Goal: Information Seeking & Learning: Check status

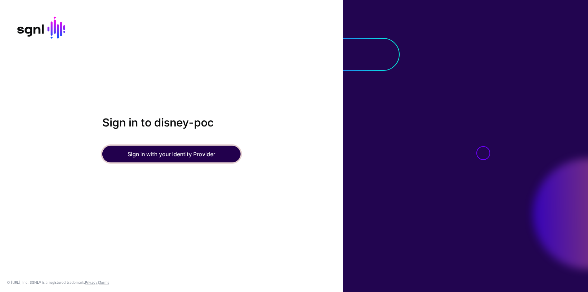
click at [164, 162] on button "Sign in with your Identity Provider" at bounding box center [171, 154] width 138 height 17
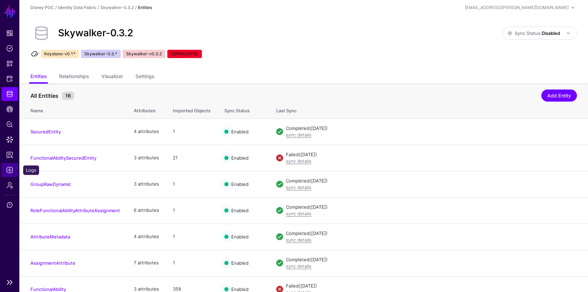
click at [12, 172] on span "Logs" at bounding box center [9, 170] width 7 height 7
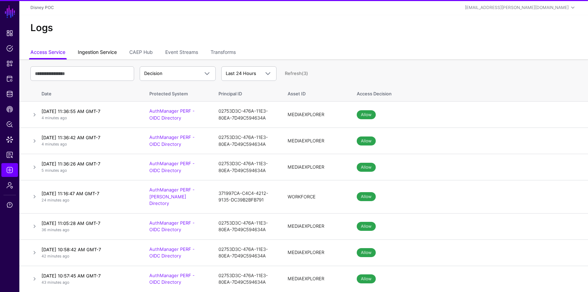
click at [105, 54] on link "Ingestion Service" at bounding box center [97, 52] width 39 height 13
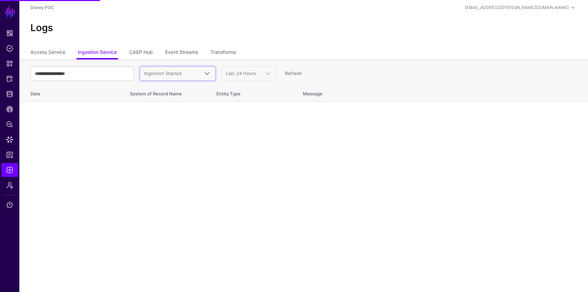
click at [180, 70] on span "Ingestion Started" at bounding box center [177, 74] width 67 height 8
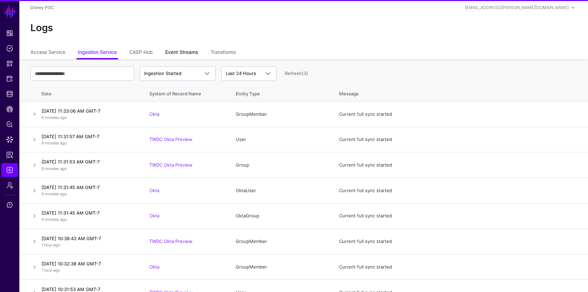
click at [191, 49] on link "Event Streams" at bounding box center [181, 52] width 33 height 13
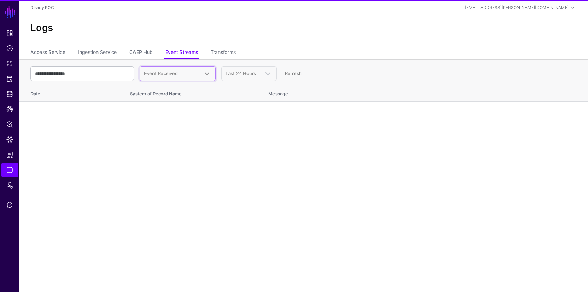
click at [181, 75] on span "Event Received" at bounding box center [171, 73] width 55 height 7
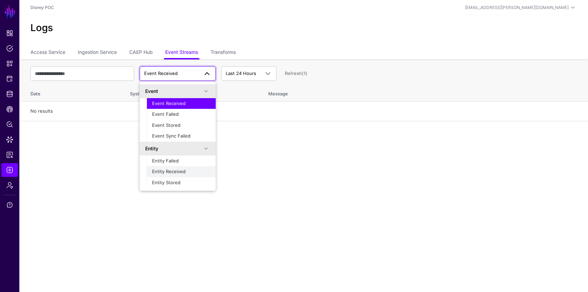
scroll to position [22, 0]
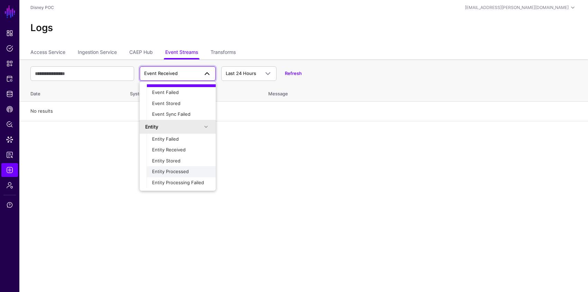
click at [188, 172] on span "Entity Processed" at bounding box center [170, 172] width 37 height 6
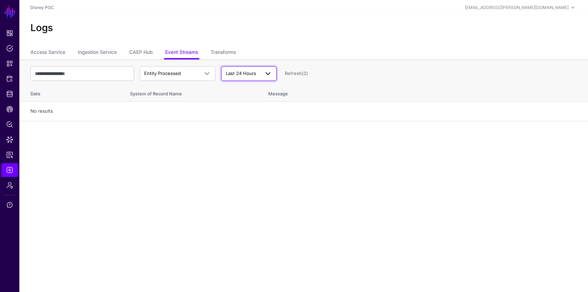
click at [242, 70] on span "Last 24 Hours" at bounding box center [243, 73] width 34 height 7
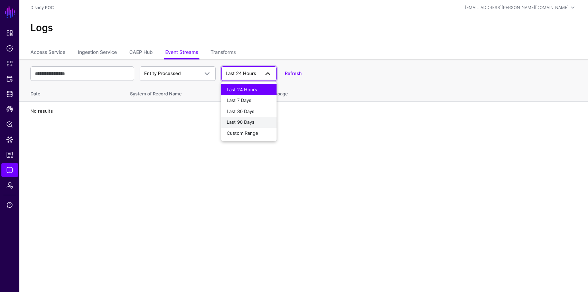
click at [251, 124] on span "Last 90 Days" at bounding box center [241, 122] width 28 height 6
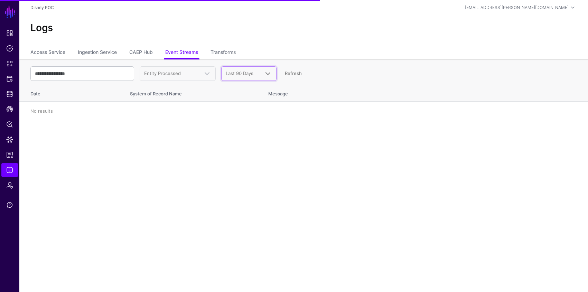
click at [268, 73] on span at bounding box center [268, 74] width 8 height 8
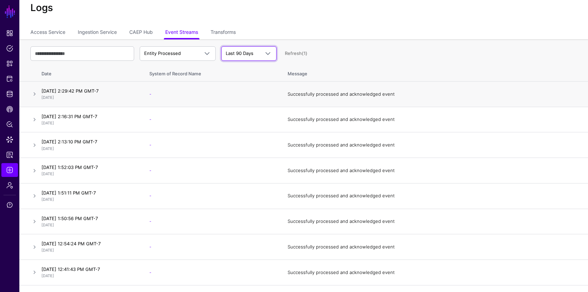
scroll to position [21, 0]
click at [33, 92] on link at bounding box center [34, 93] width 8 height 8
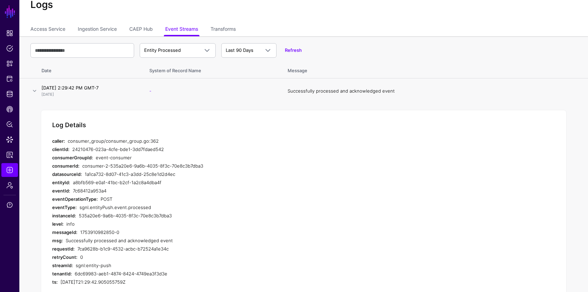
scroll to position [22, 0]
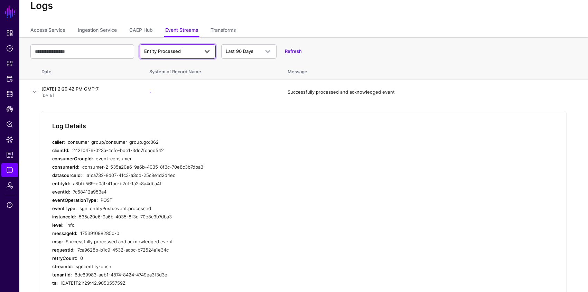
click at [193, 50] on span "Entity Processed" at bounding box center [171, 51] width 55 height 7
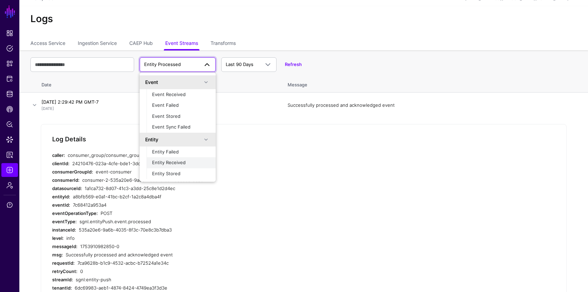
scroll to position [22, 0]
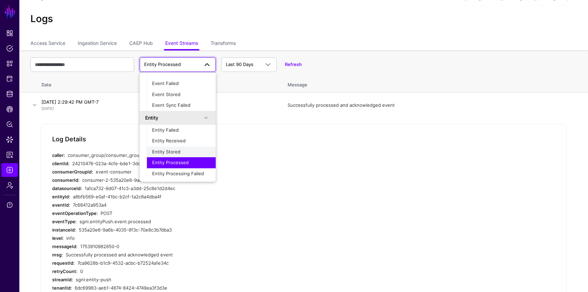
click at [172, 150] on span "Entity Stored" at bounding box center [166, 152] width 28 height 6
